Goal: Task Accomplishment & Management: Complete application form

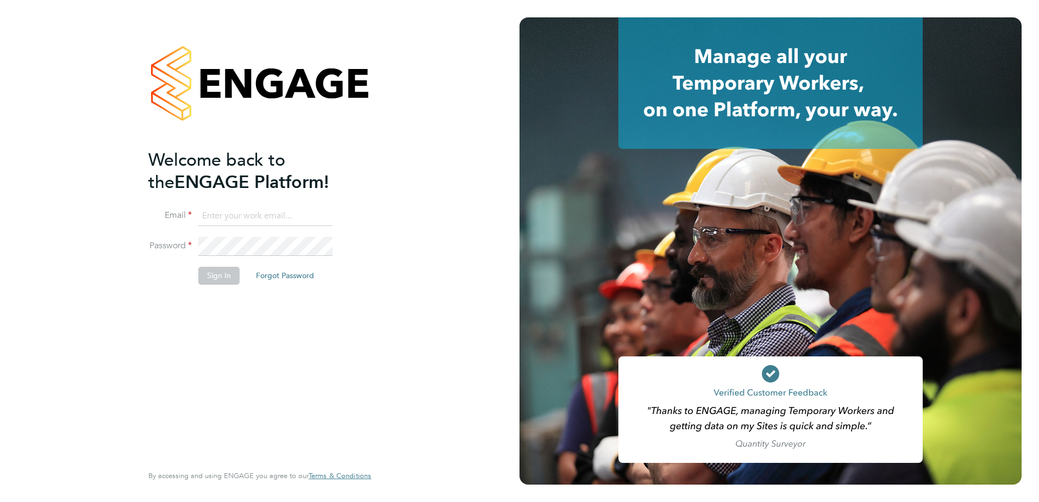
type input "[PERSON_NAME][EMAIL_ADDRESS][DOMAIN_NAME]"
click at [234, 276] on button "Sign In" at bounding box center [218, 275] width 41 height 17
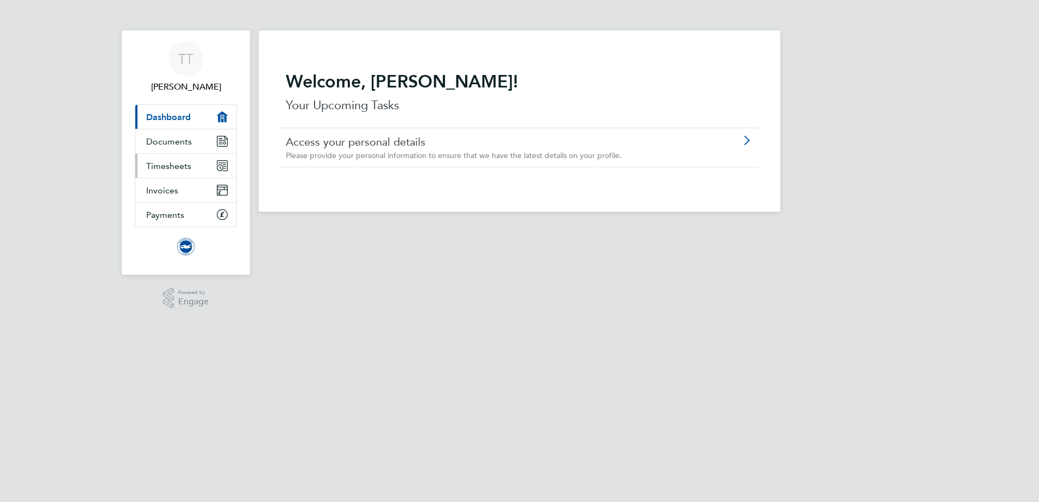
click at [175, 162] on span "Timesheets" at bounding box center [168, 166] width 45 height 10
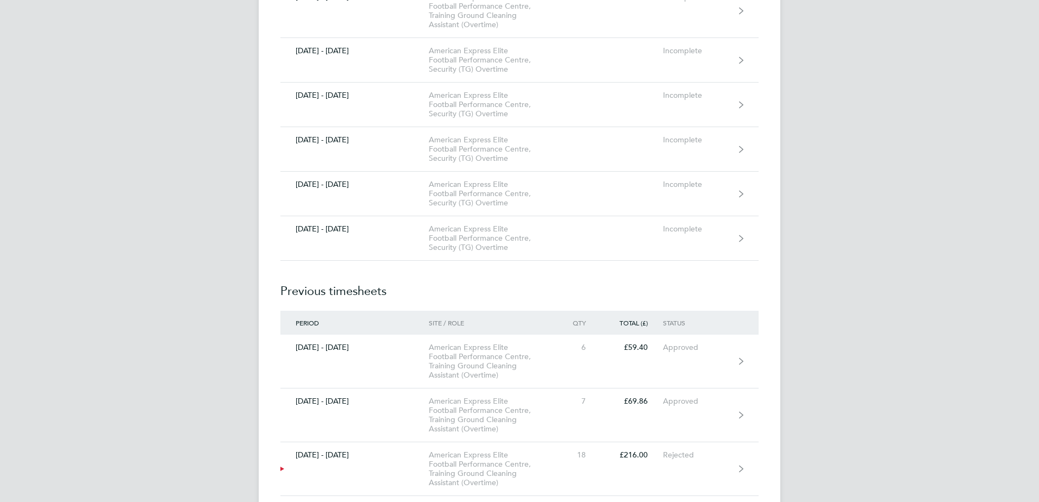
scroll to position [1141, 0]
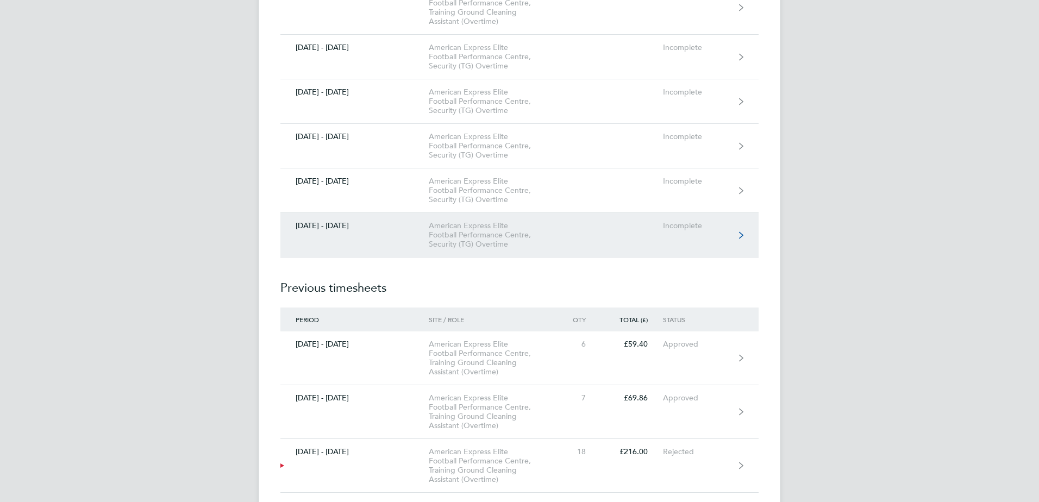
click at [535, 235] on div "American Express Elite Football Performance Centre, Security (TG) Overtime" at bounding box center [491, 235] width 124 height 28
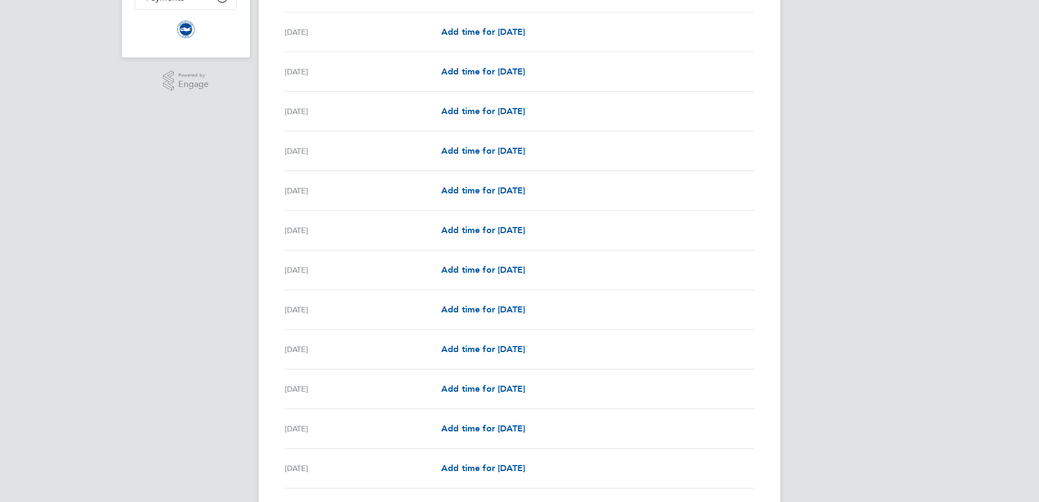
scroll to position [272, 0]
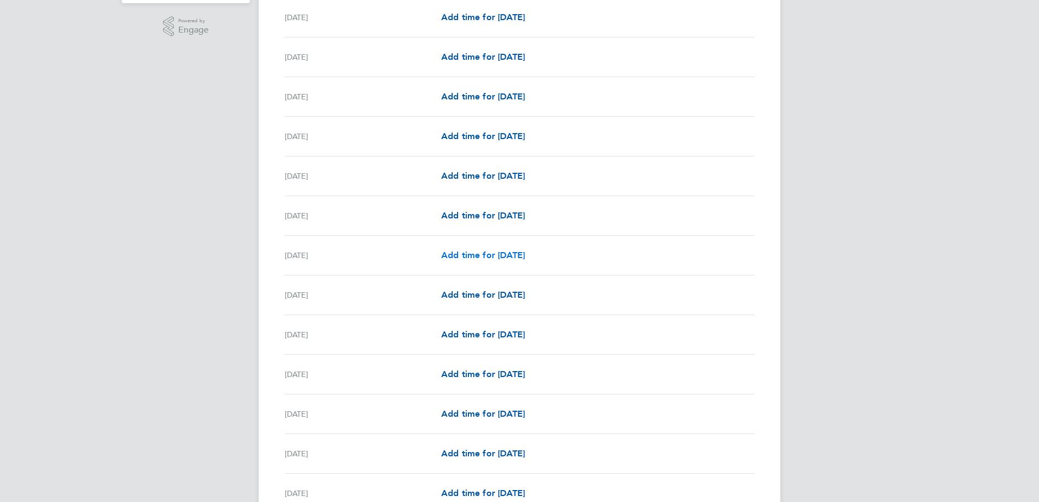
click at [525, 255] on span "Add time for [DATE]" at bounding box center [483, 255] width 84 height 10
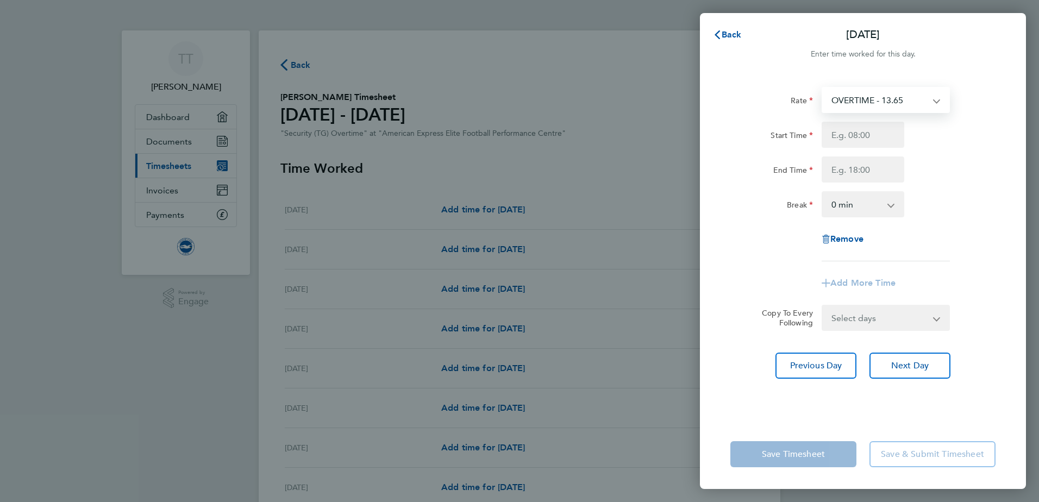
click at [936, 101] on div "OVERTIME - 13.65" at bounding box center [885, 100] width 128 height 26
click at [874, 137] on input "Start Time" at bounding box center [862, 135] width 83 height 26
type input "07:00"
type input "19:00"
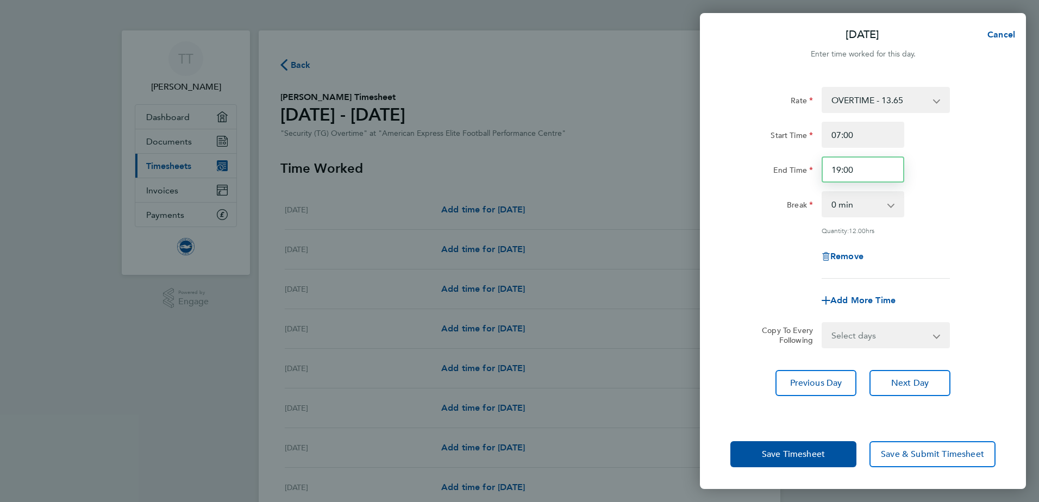
click at [858, 170] on input "19:00" at bounding box center [862, 169] width 83 height 26
click at [890, 204] on app-icon-cross-button at bounding box center [896, 204] width 13 height 24
click at [890, 205] on app-icon-cross-button at bounding box center [896, 204] width 13 height 24
click at [840, 204] on select "0 min 15 min 30 min 45 min 60 min 75 min 90 min" at bounding box center [855, 204] width 67 height 24
select select "60"
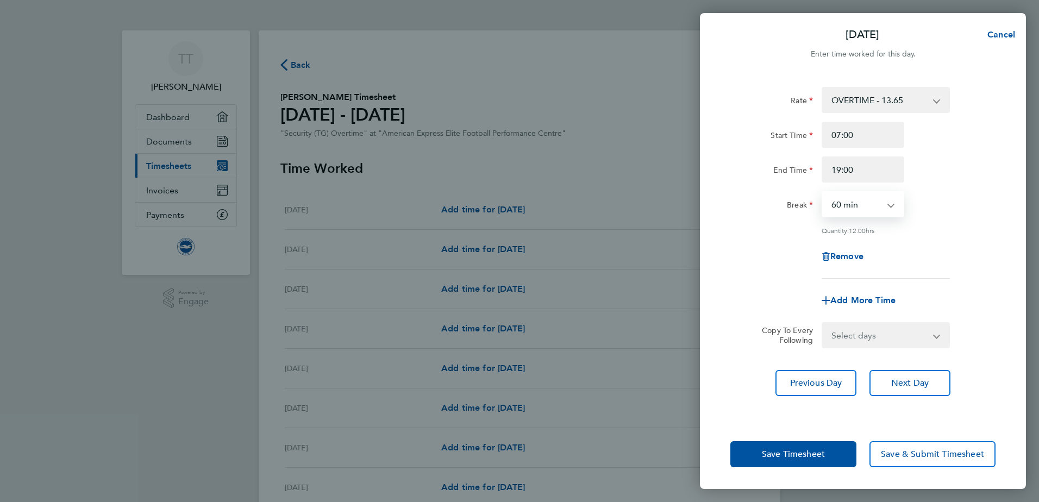
click at [822, 192] on select "0 min 15 min 30 min 45 min 60 min 75 min 90 min" at bounding box center [855, 204] width 67 height 24
click at [884, 388] on button "Next Day" at bounding box center [909, 383] width 81 height 26
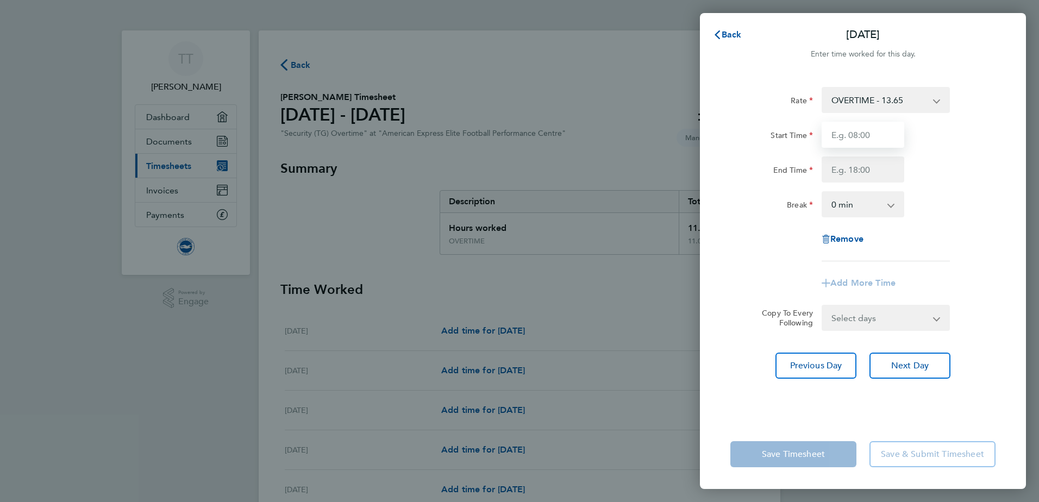
click at [858, 138] on input "Start Time" at bounding box center [862, 135] width 83 height 26
type input "07:00"
type input "19:00"
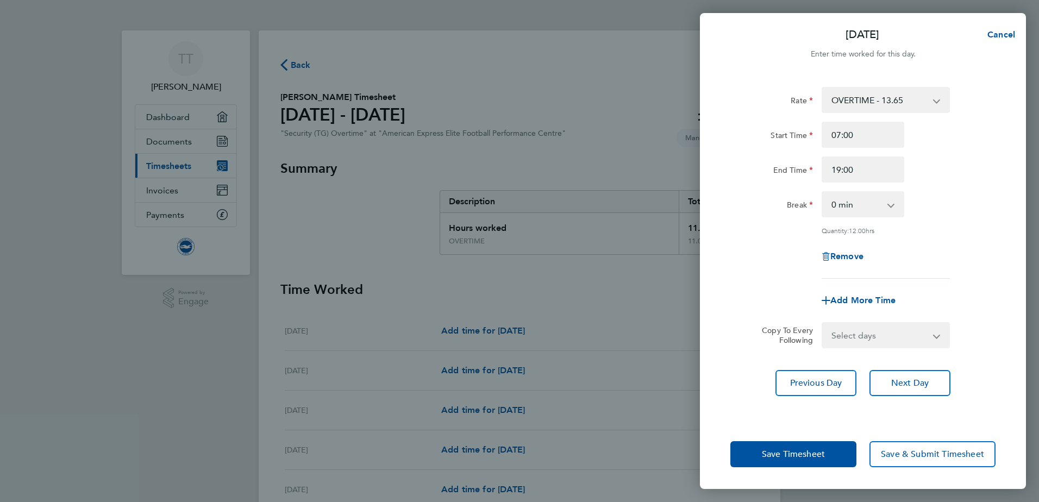
click at [891, 205] on app-icon-cross-button at bounding box center [896, 204] width 13 height 24
click at [855, 205] on select "0 min 15 min 30 min 45 min 60 min 75 min 90 min" at bounding box center [855, 204] width 67 height 24
select select "60"
click at [822, 192] on select "0 min 15 min 30 min 45 min 60 min 75 min 90 min" at bounding box center [855, 204] width 67 height 24
click at [842, 453] on button "Save Timesheet" at bounding box center [793, 454] width 126 height 26
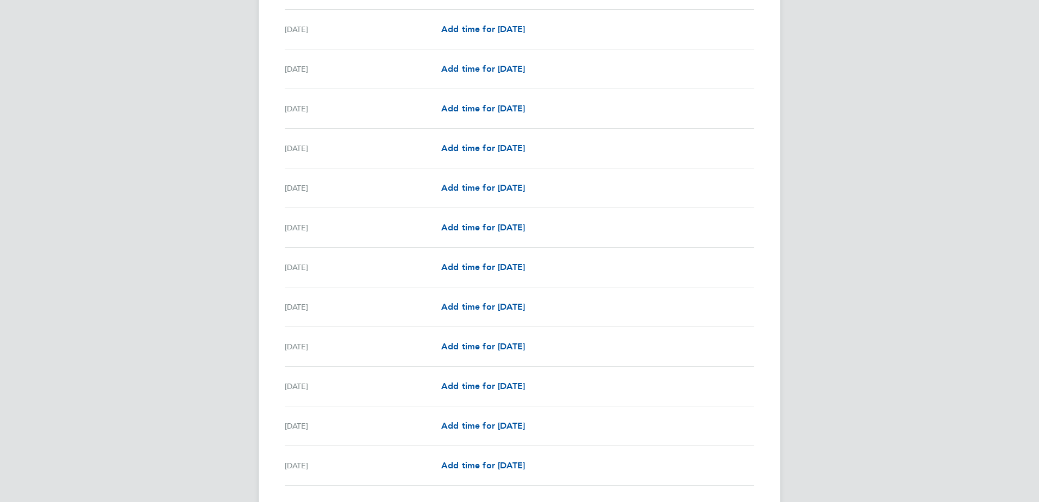
scroll to position [1121, 0]
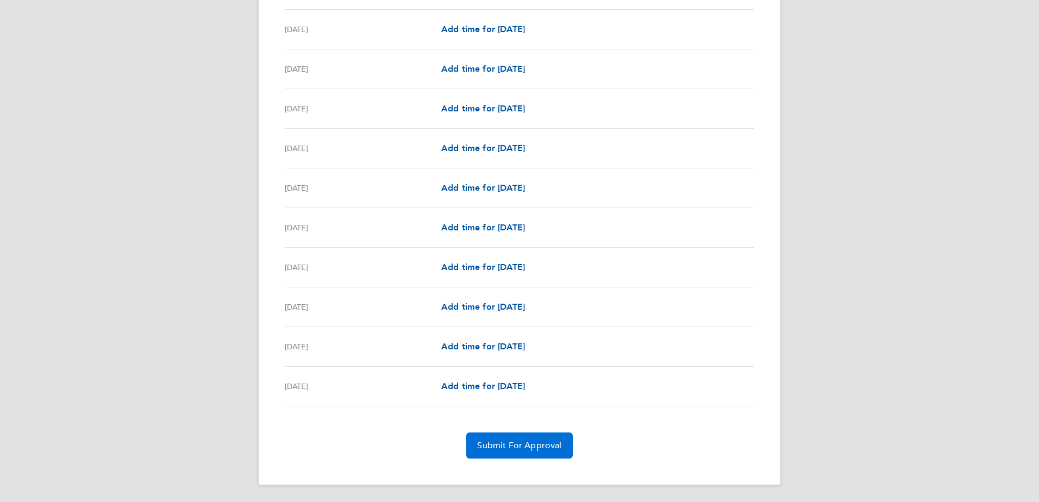
click at [536, 441] on span "Submit For Approval" at bounding box center [519, 445] width 84 height 11
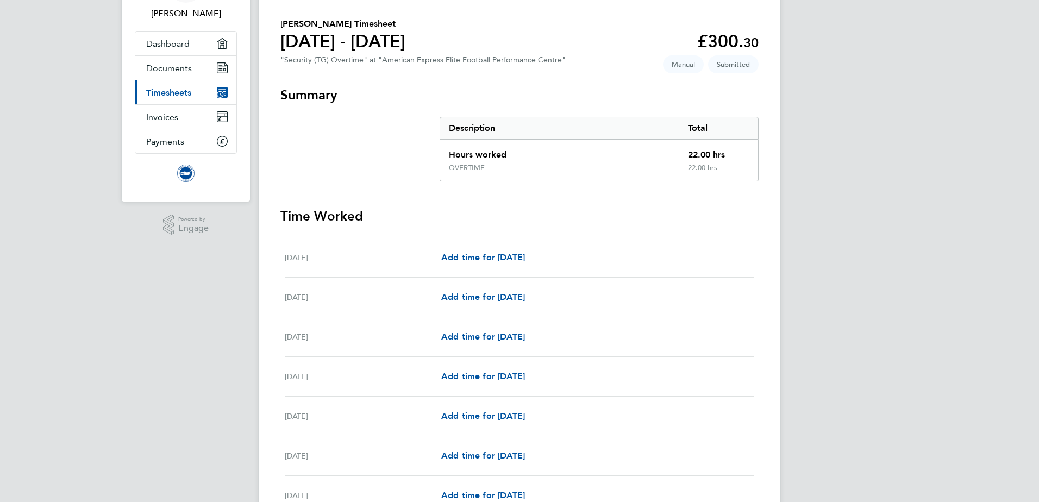
scroll to position [0, 0]
